Goal: Check status: Check status

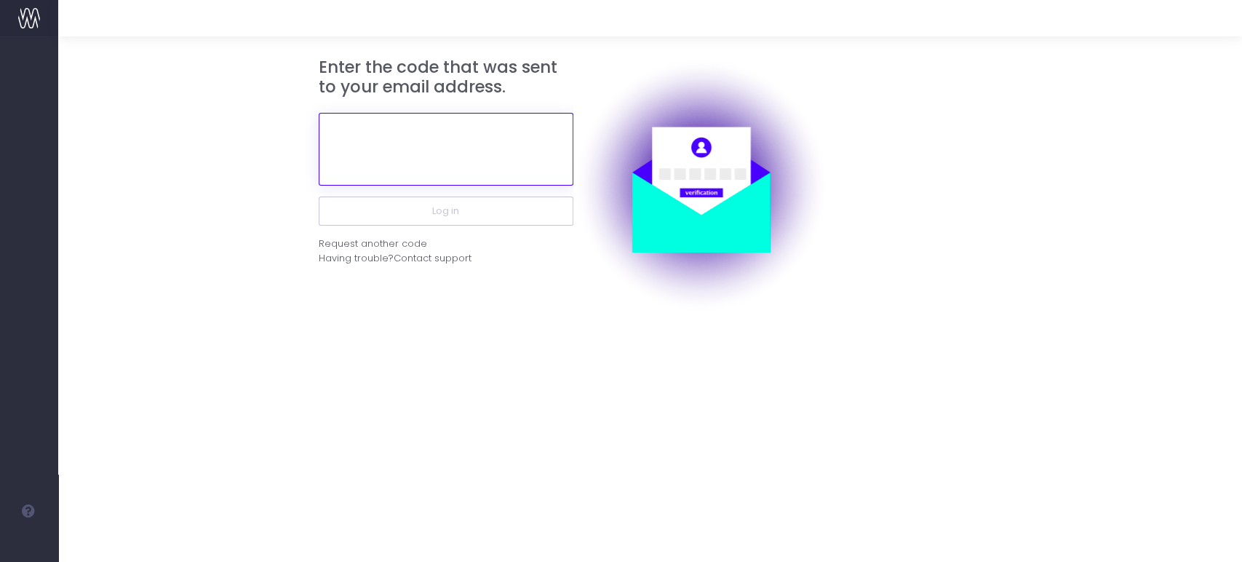
click at [442, 151] on input "text" at bounding box center [446, 149] width 255 height 73
paste input "377520"
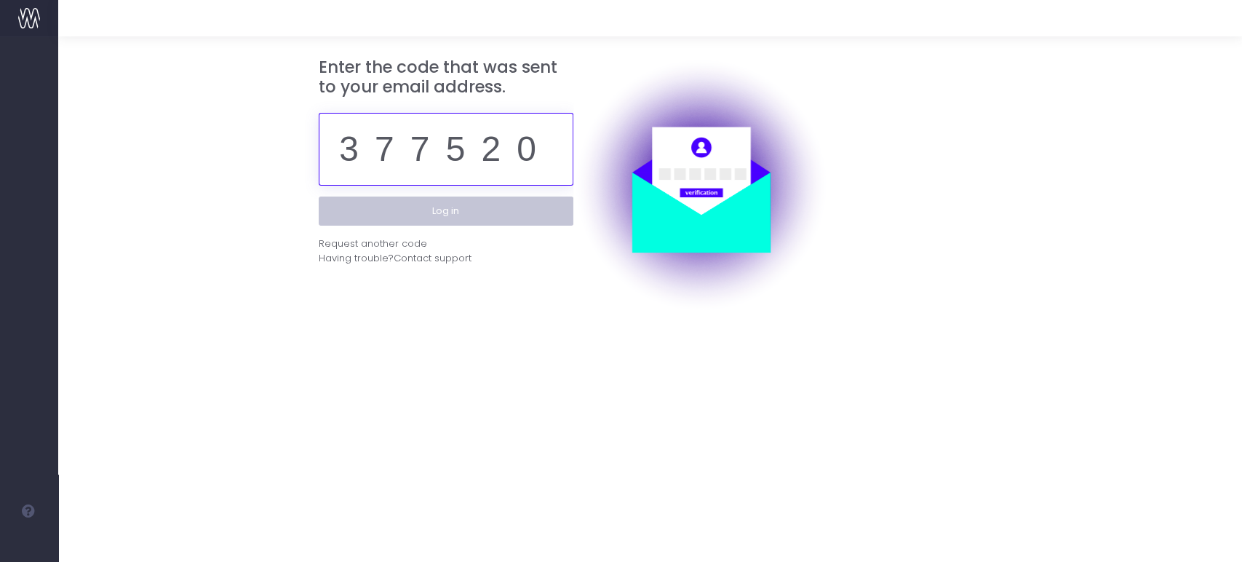
type input "377520"
click at [442, 215] on button "Log in" at bounding box center [446, 210] width 255 height 29
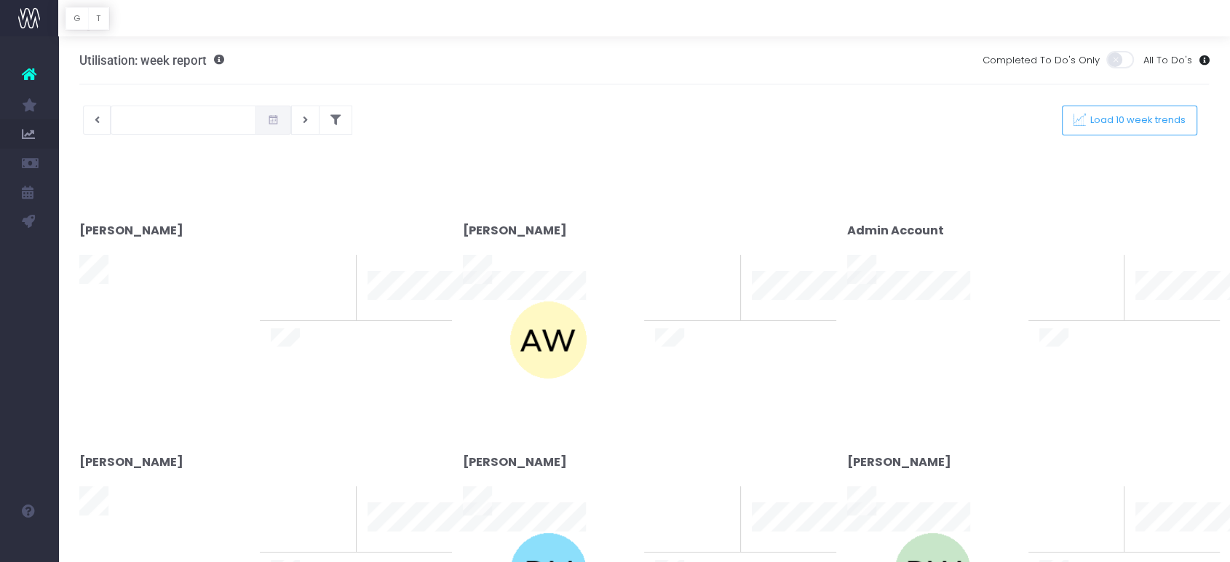
type input "[DATE]"
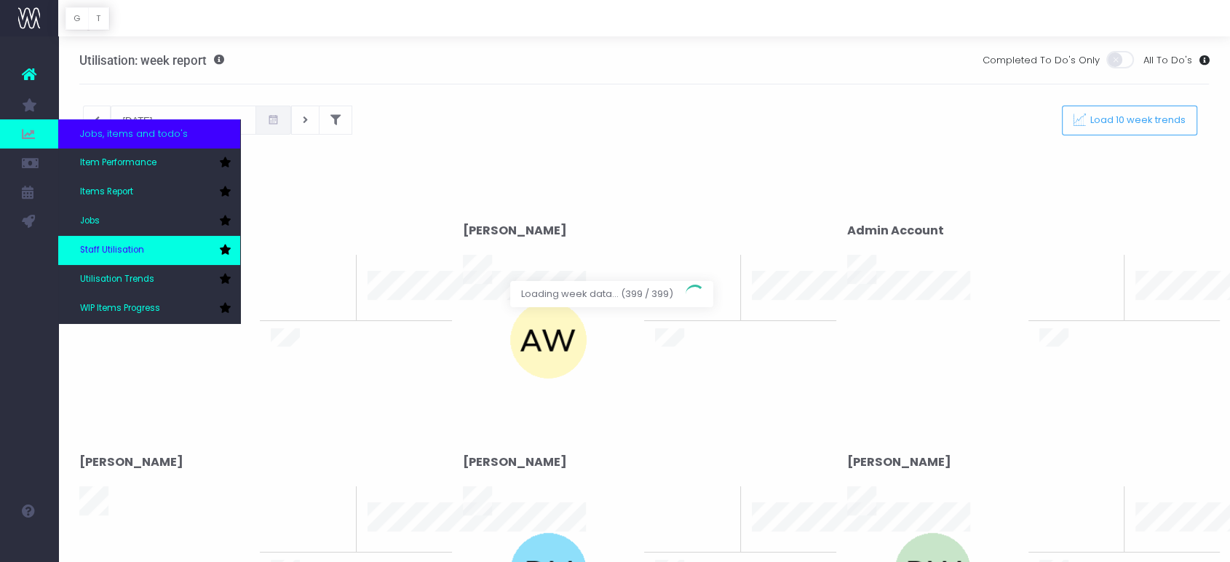
click at [143, 253] on link "Staff Utilisation" at bounding box center [149, 250] width 182 height 29
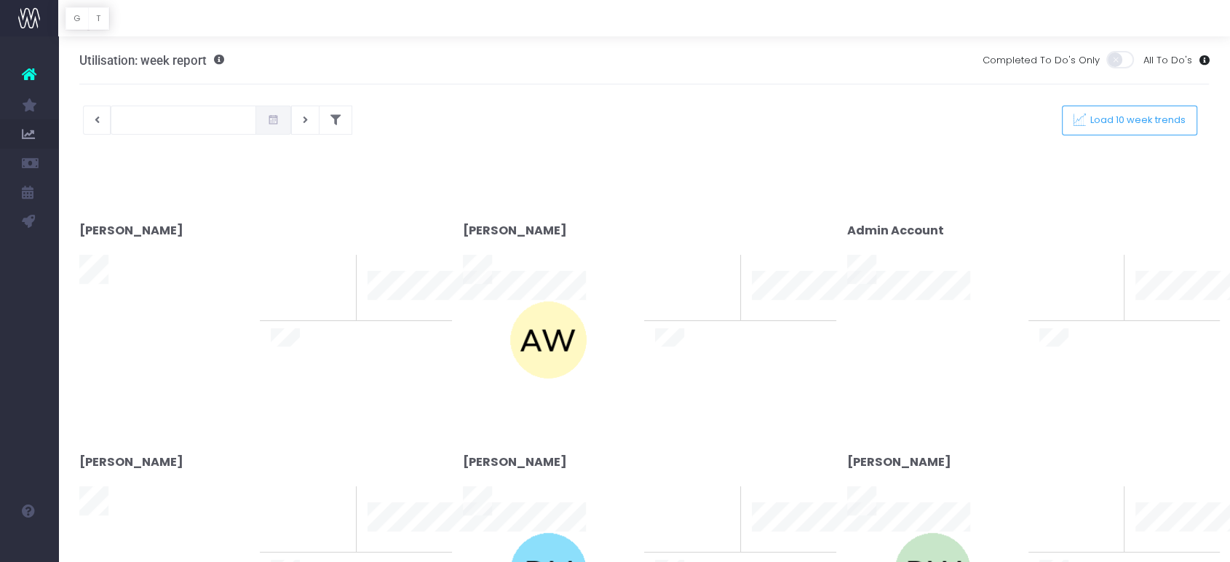
type input "[DATE]"
click at [330, 121] on div at bounding box center [615, 281] width 1230 height 562
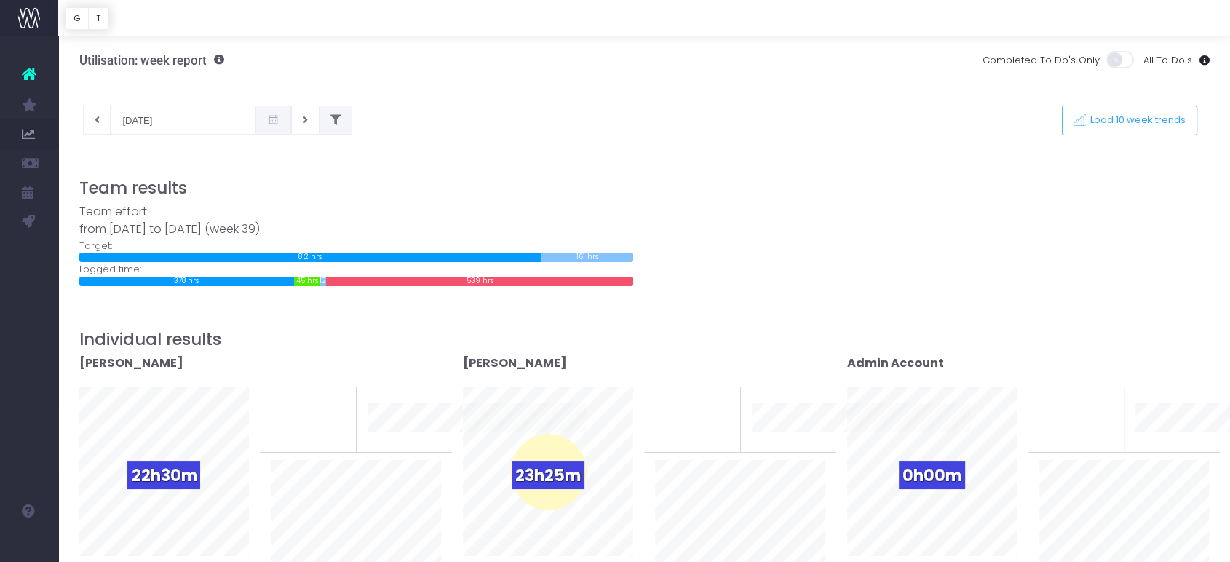
click at [330, 120] on icon at bounding box center [335, 120] width 10 height 0
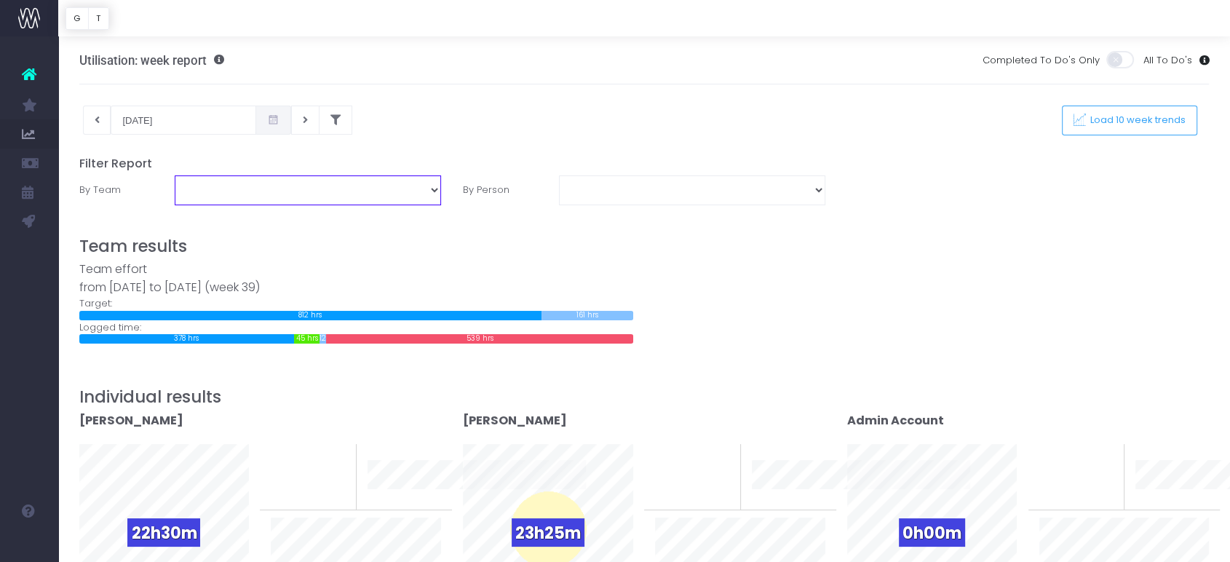
click at [384, 188] on select "Assessment Energy Management SCS Zero Carbon" at bounding box center [308, 189] width 266 height 29
select select "Energy"
click at [175, 175] on select "Assessment Energy Management SCS Zero Carbon" at bounding box center [308, 189] width 266 height 29
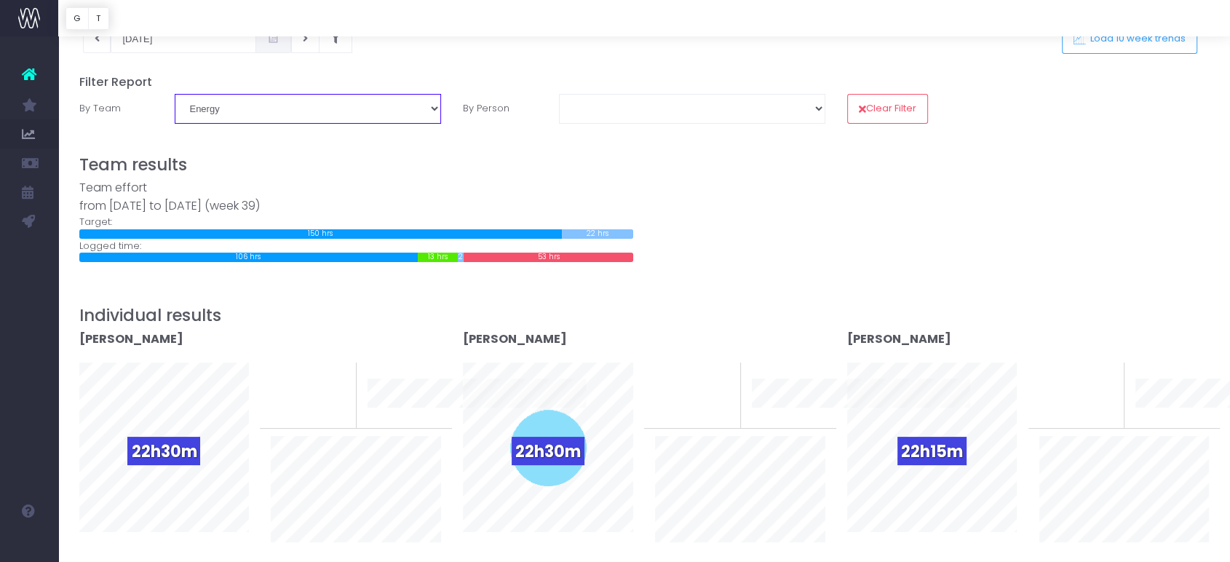
scroll to position [81, 0]
click at [96, 45] on button at bounding box center [97, 38] width 28 height 29
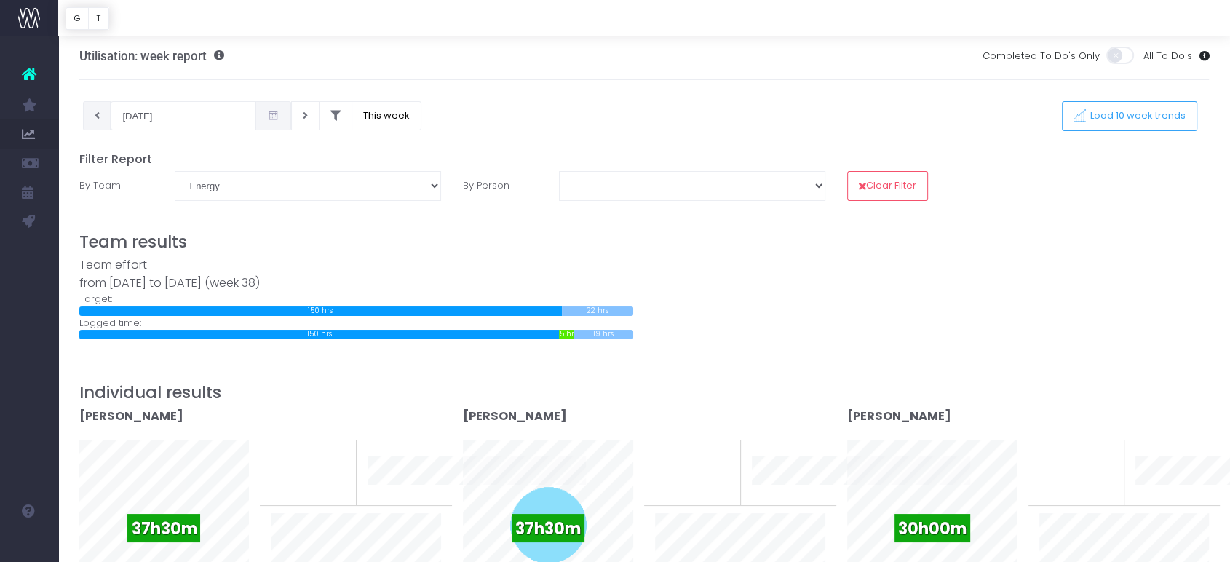
scroll to position [0, 0]
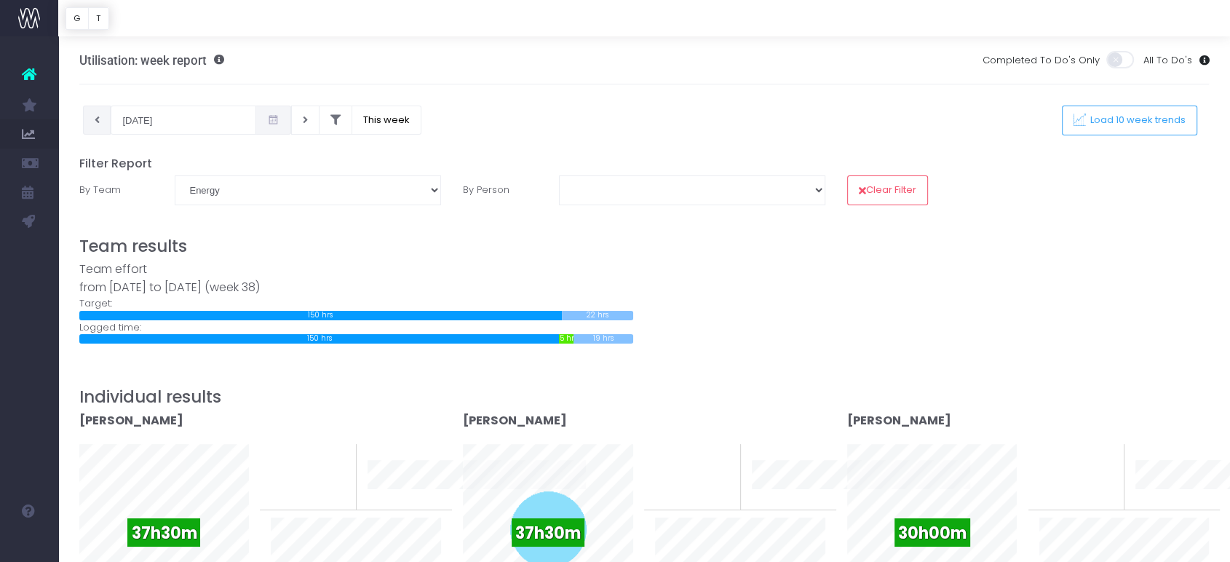
click at [100, 124] on button at bounding box center [97, 120] width 28 height 29
type input "[DATE]"
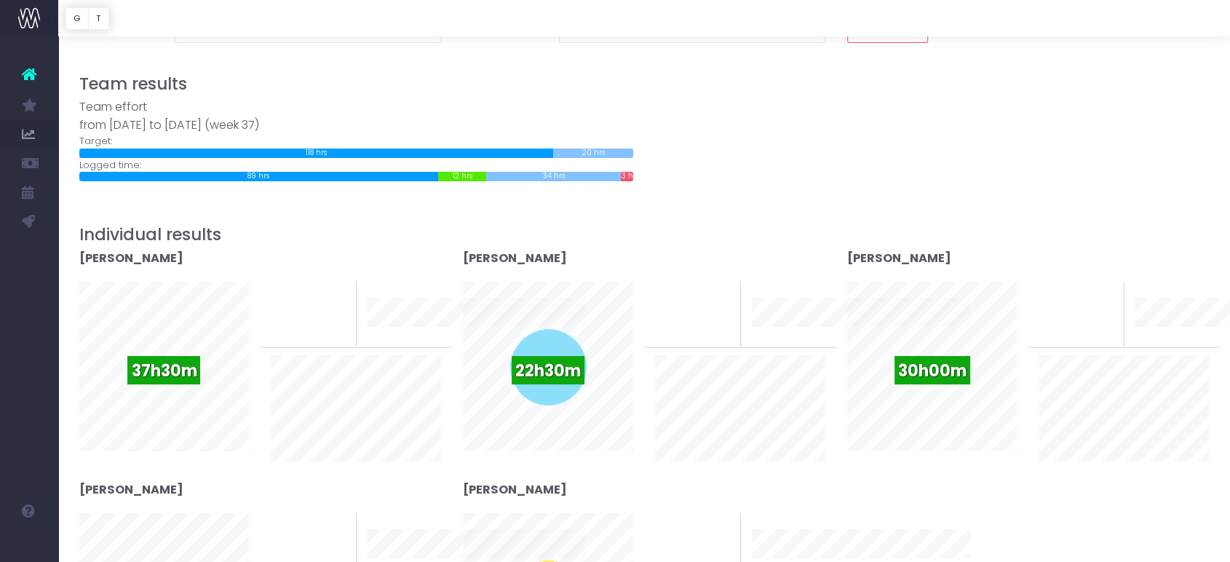
scroll to position [161, 0]
